Goal: Task Accomplishment & Management: Use online tool/utility

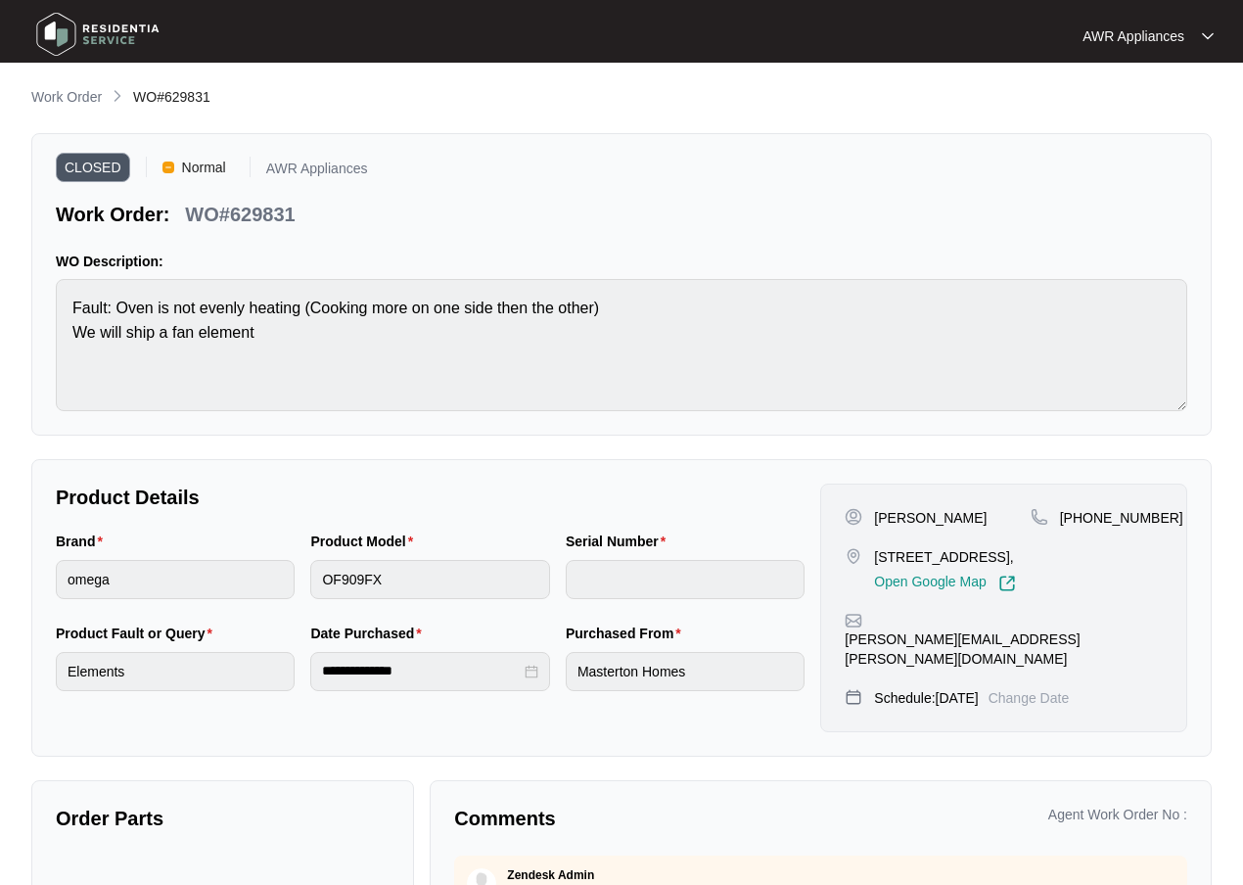
click at [65, 31] on img at bounding box center [97, 34] width 137 height 59
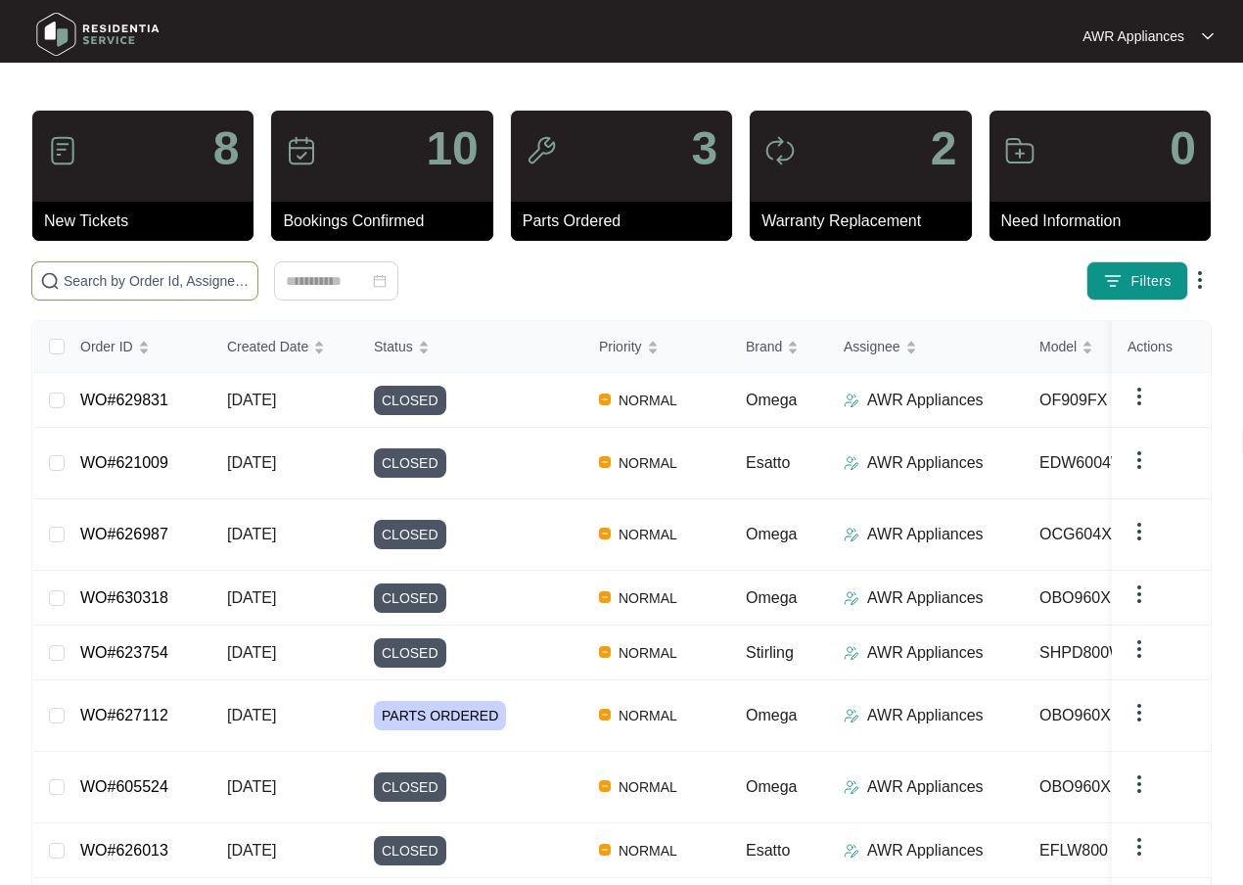
click at [120, 274] on input "text" at bounding box center [157, 281] width 186 height 22
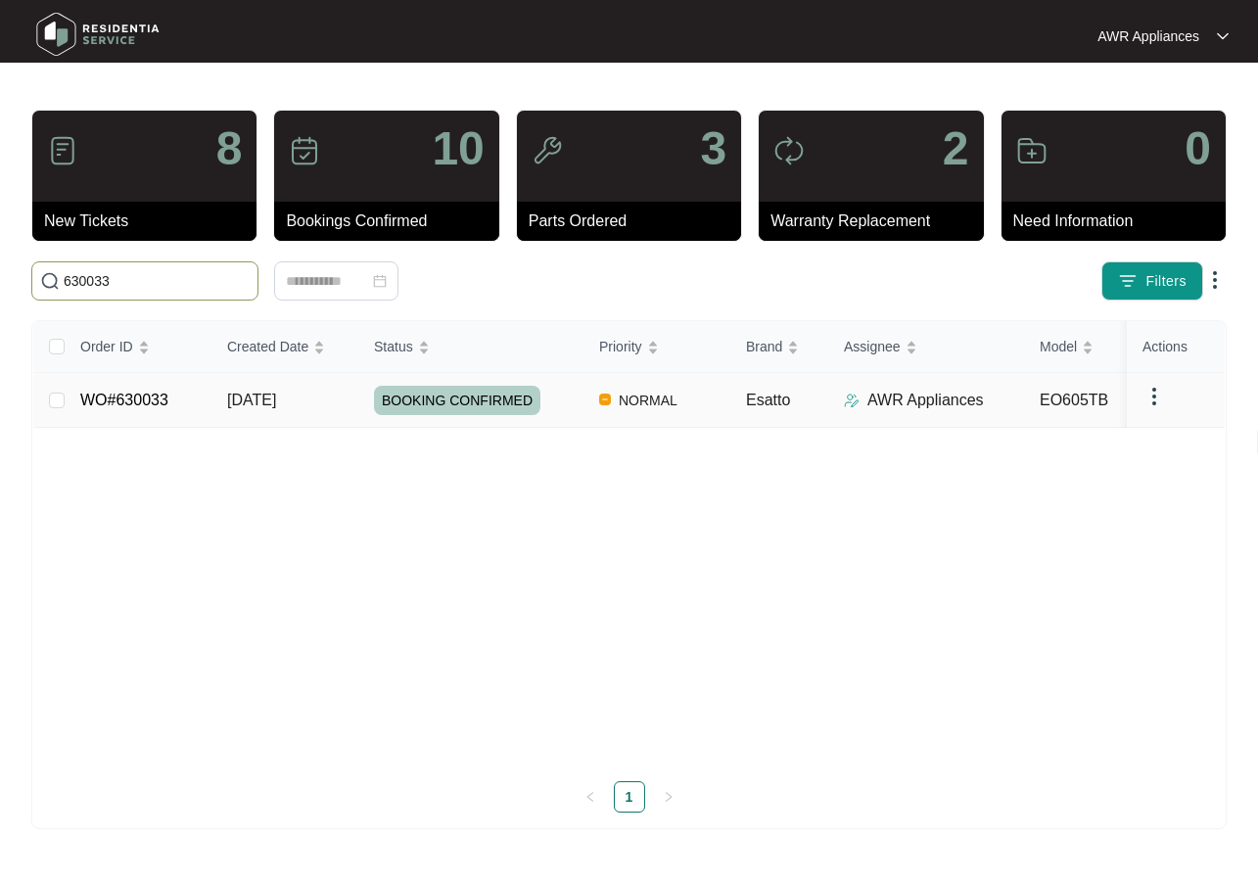
type input "630033"
click at [218, 403] on td "[DATE]" at bounding box center [284, 400] width 147 height 55
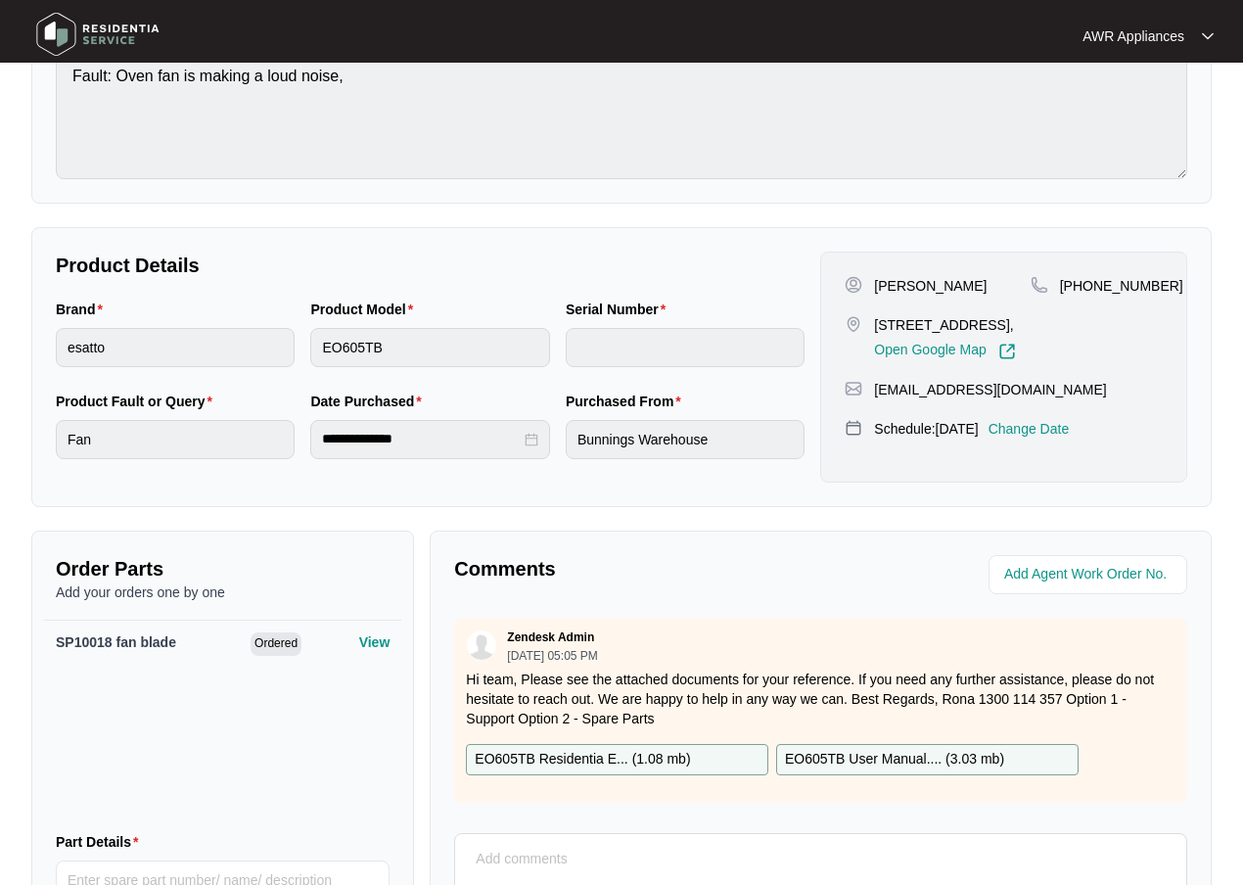
scroll to position [473, 0]
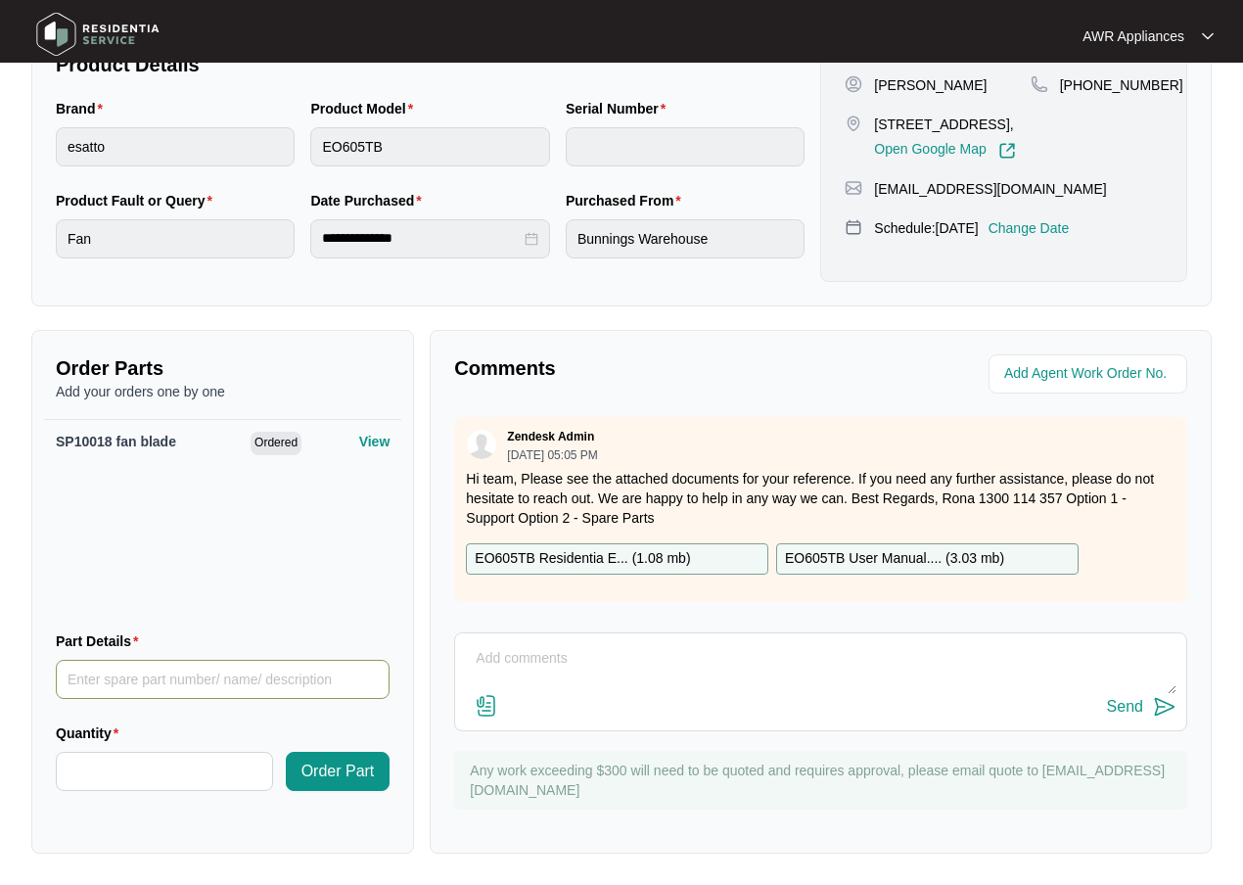
click at [127, 675] on input "Part Details" at bounding box center [223, 679] width 334 height 39
type input "SP10029 Fan Motor"
click at [107, 762] on input "Quantity" at bounding box center [164, 771] width 215 height 37
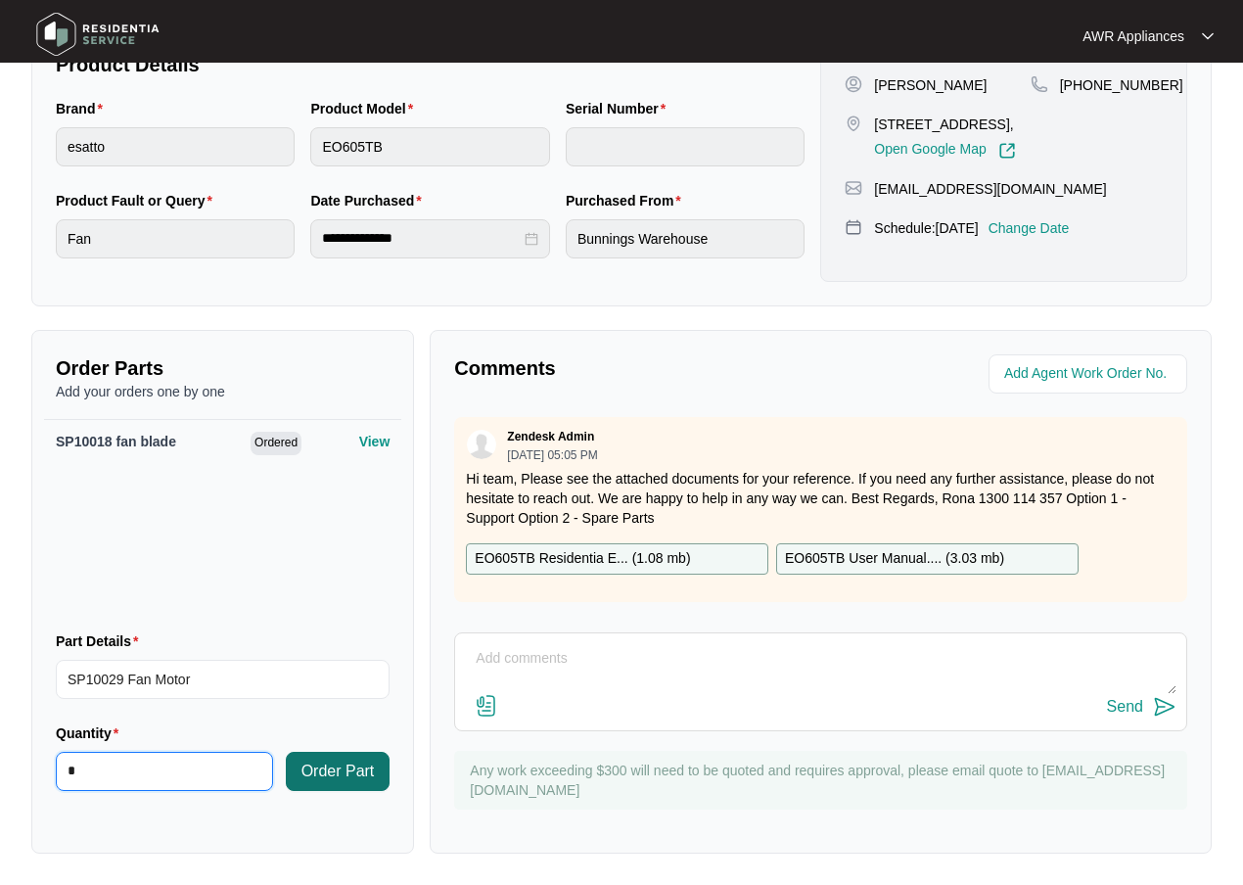
type input "*"
click at [335, 776] on span "Order Part" at bounding box center [337, 770] width 73 height 23
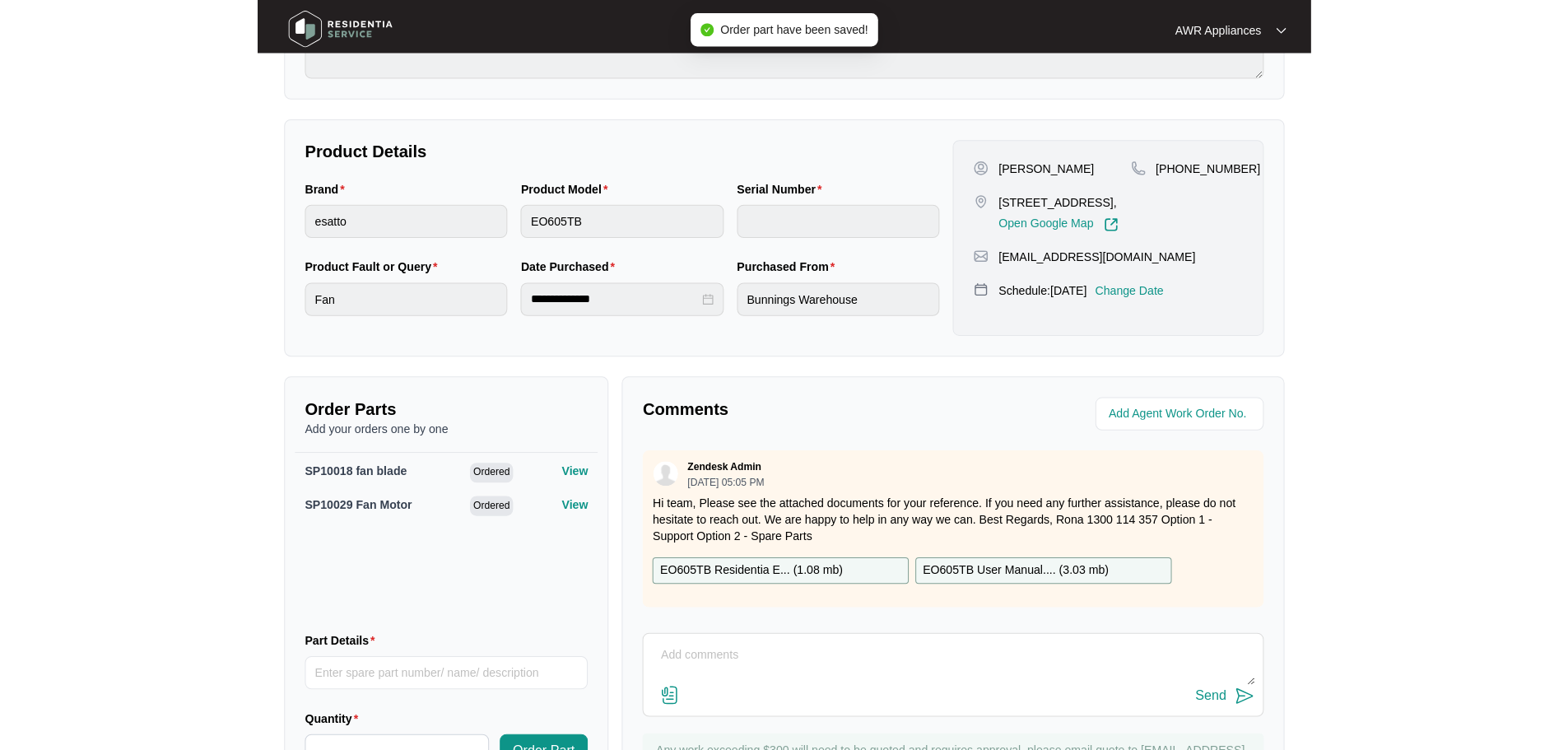
scroll to position [0, 0]
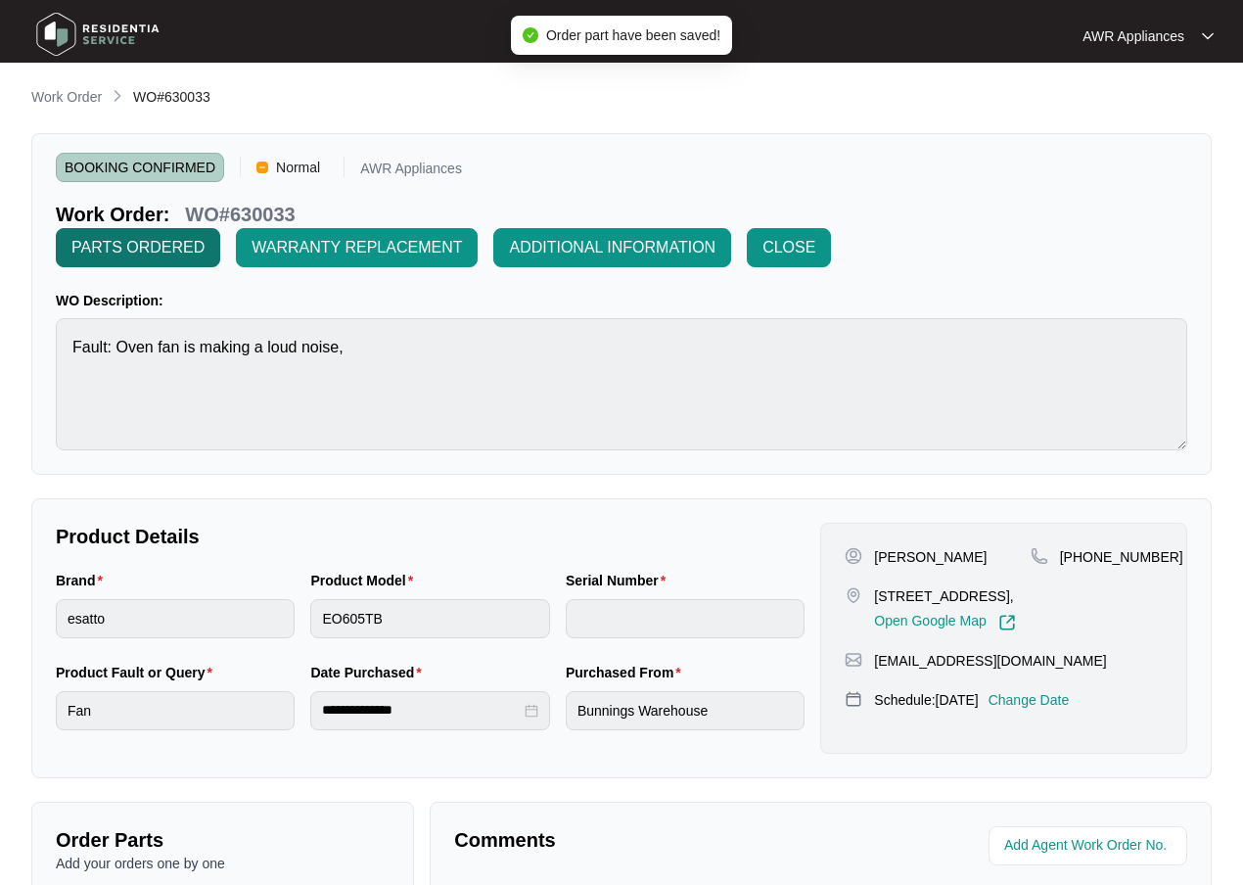
click at [114, 244] on span "PARTS ORDERED" at bounding box center [137, 247] width 133 height 23
